Goal: Task Accomplishment & Management: Use online tool/utility

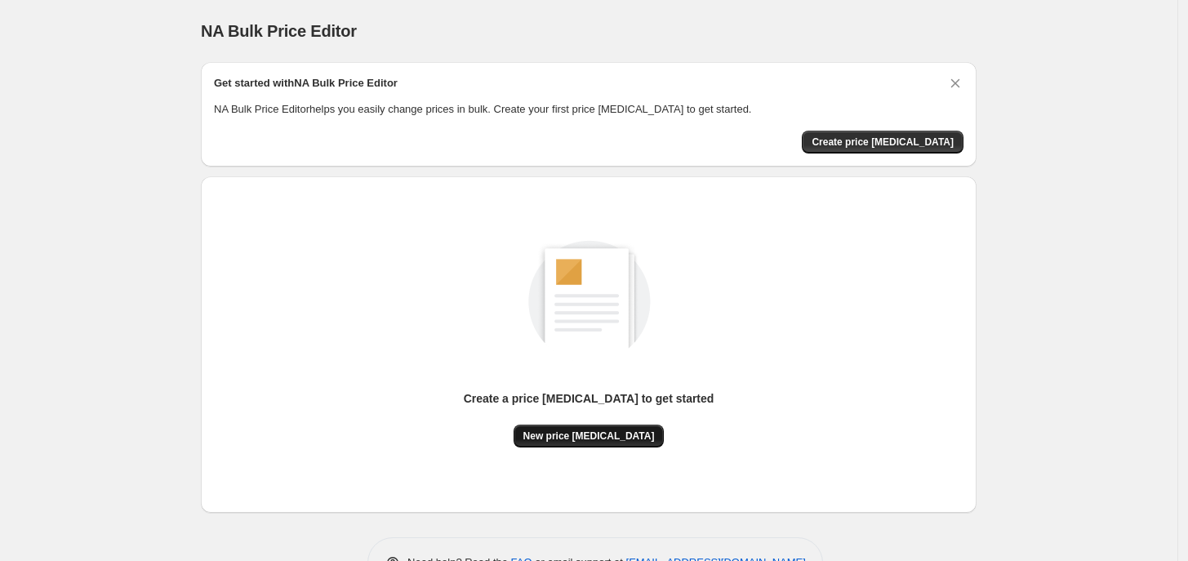
click at [622, 433] on span "New price [MEDICAL_DATA]" at bounding box center [588, 435] width 131 height 13
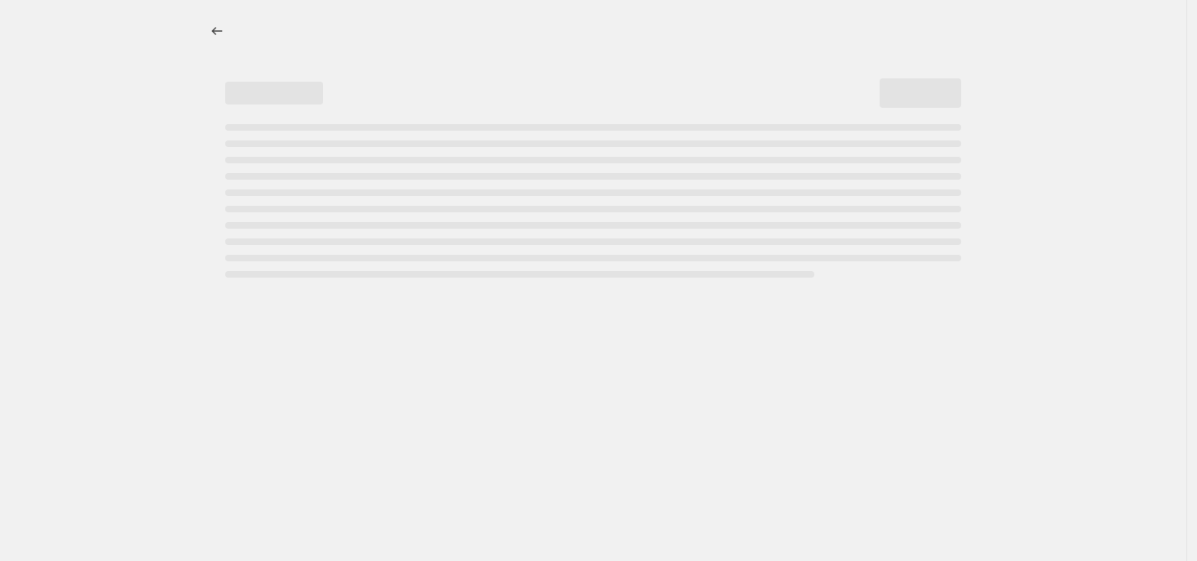
select select "percentage"
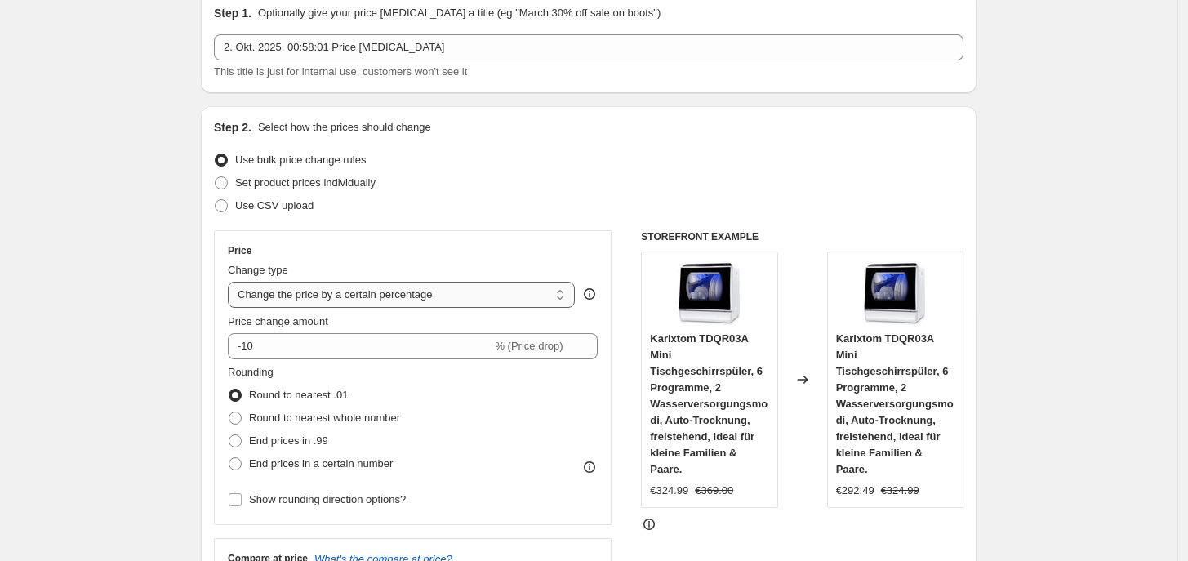
scroll to position [102, 0]
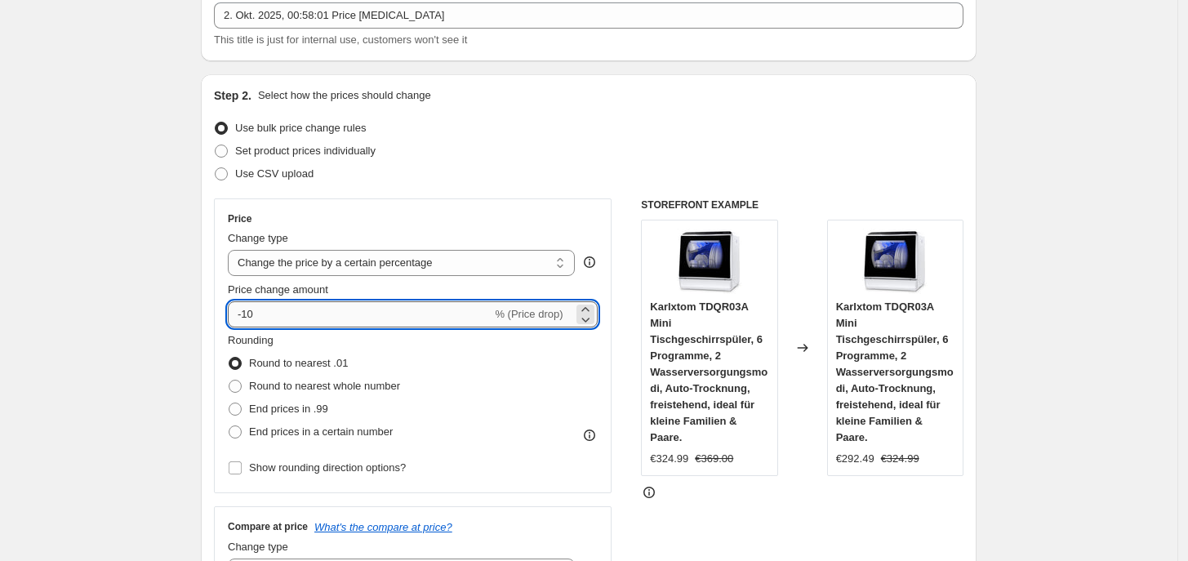
click at [300, 316] on input "-10" at bounding box center [360, 314] width 264 height 26
type input "-1"
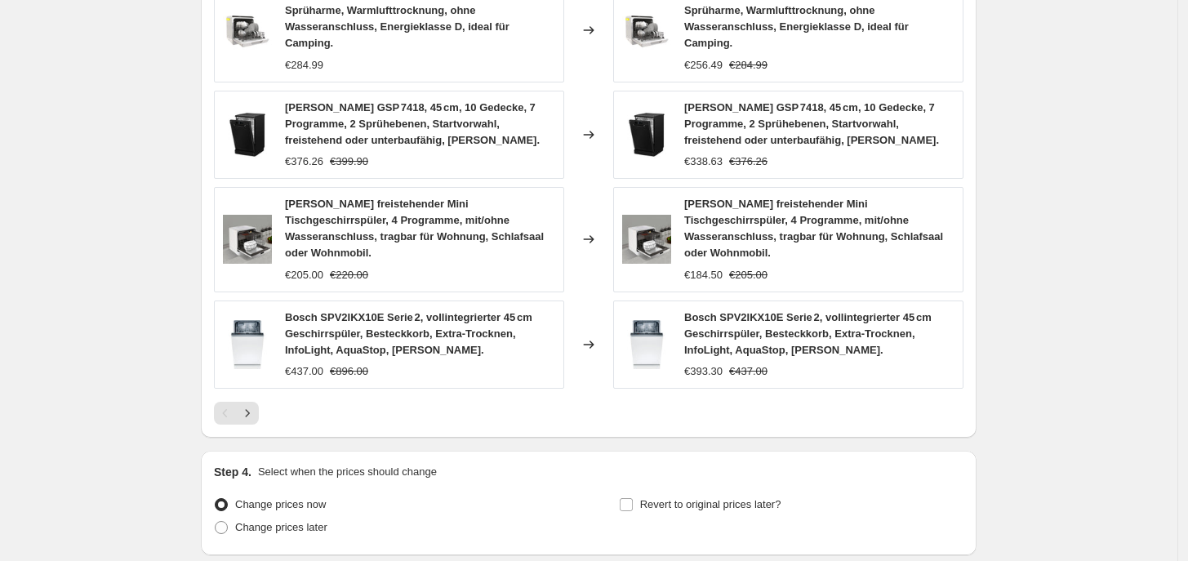
scroll to position [1198, 0]
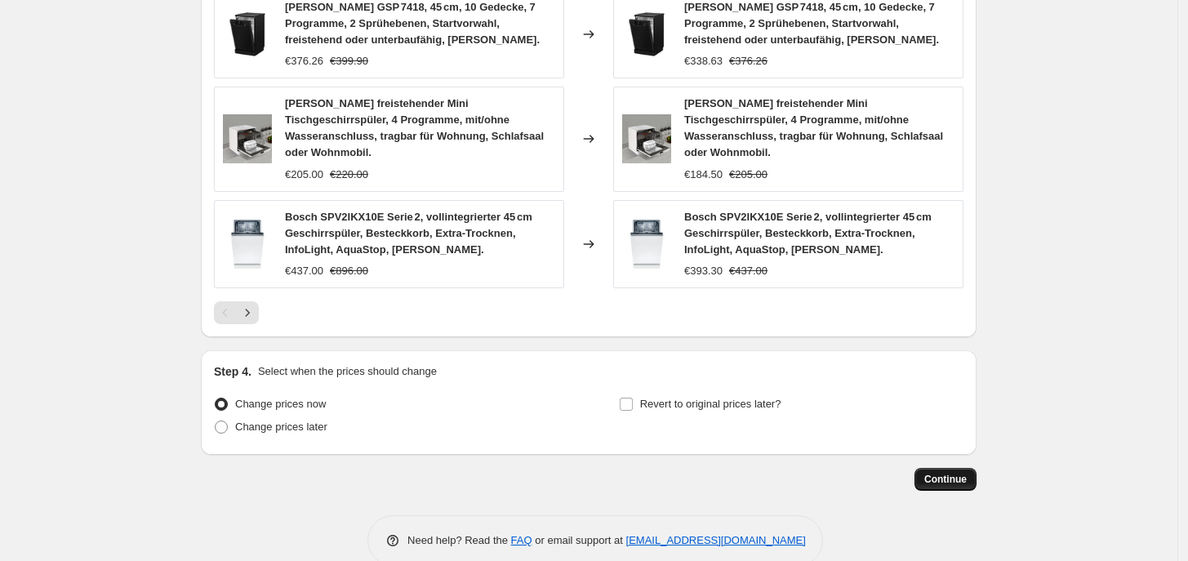
type input "-43"
click at [944, 473] on span "Continue" at bounding box center [945, 479] width 42 height 13
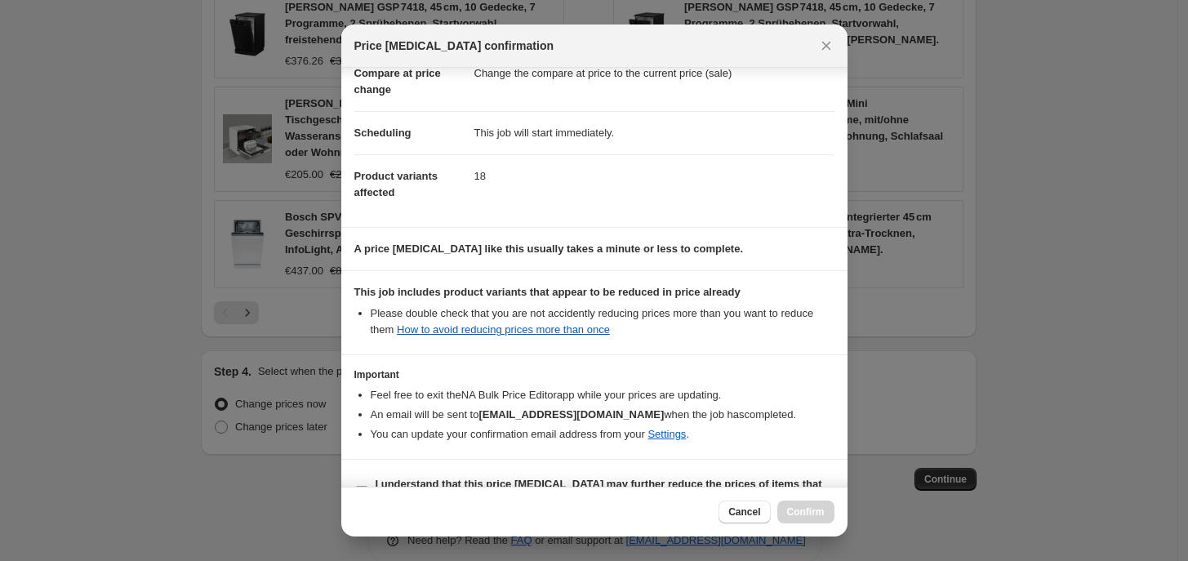
scroll to position [127, 0]
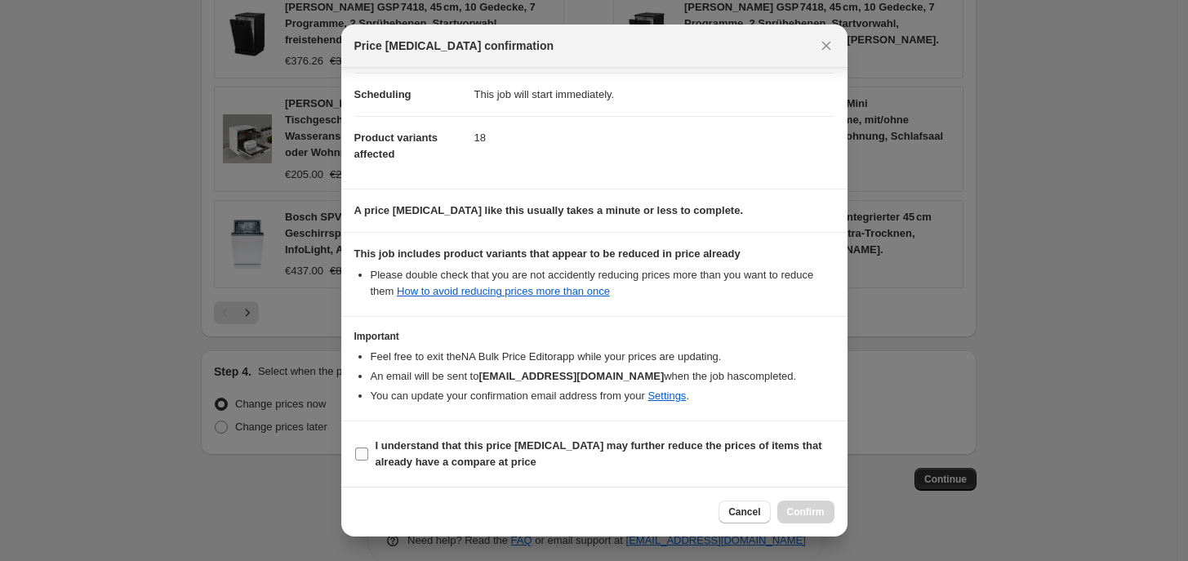
drag, startPoint x: 416, startPoint y: 457, endPoint x: 458, endPoint y: 461, distance: 41.8
click at [417, 459] on b "I understand that this price [MEDICAL_DATA] may further reduce the prices of it…" at bounding box center [598, 453] width 447 height 29
click at [368, 459] on input "I understand that this price [MEDICAL_DATA] may further reduce the prices of it…" at bounding box center [361, 453] width 13 height 13
checkbox input "true"
click at [811, 502] on button "Confirm" at bounding box center [805, 511] width 57 height 23
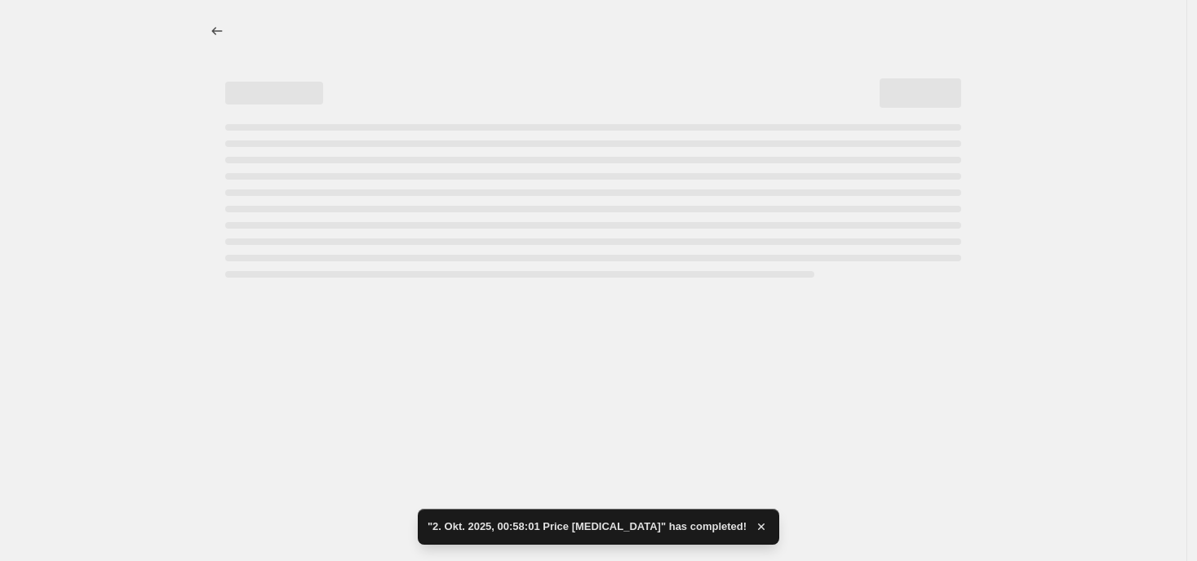
select select "percentage"
